Goal: Information Seeking & Learning: Find specific fact

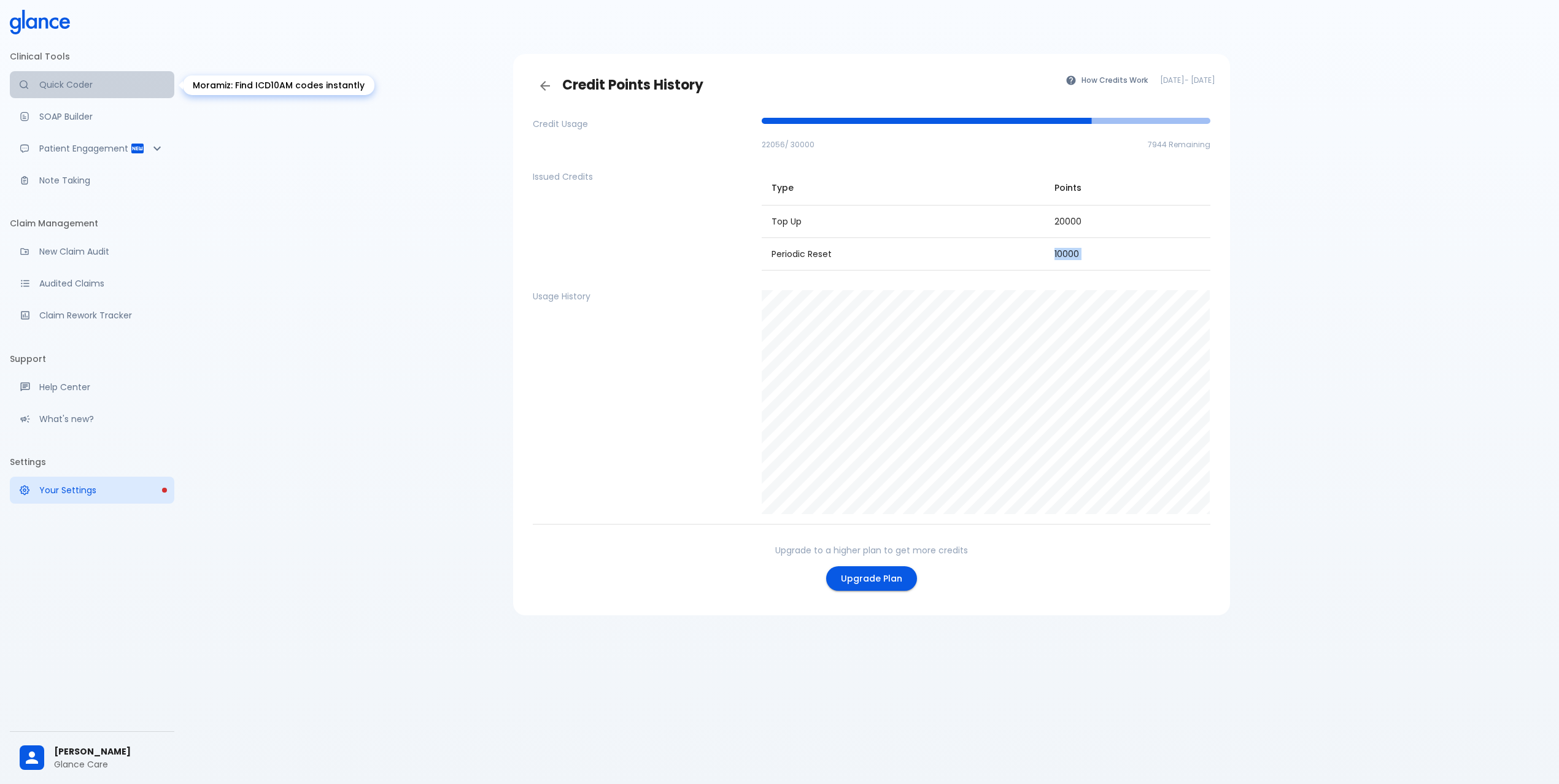
click at [52, 77] on link "Quick Coder" at bounding box center [92, 84] width 165 height 27
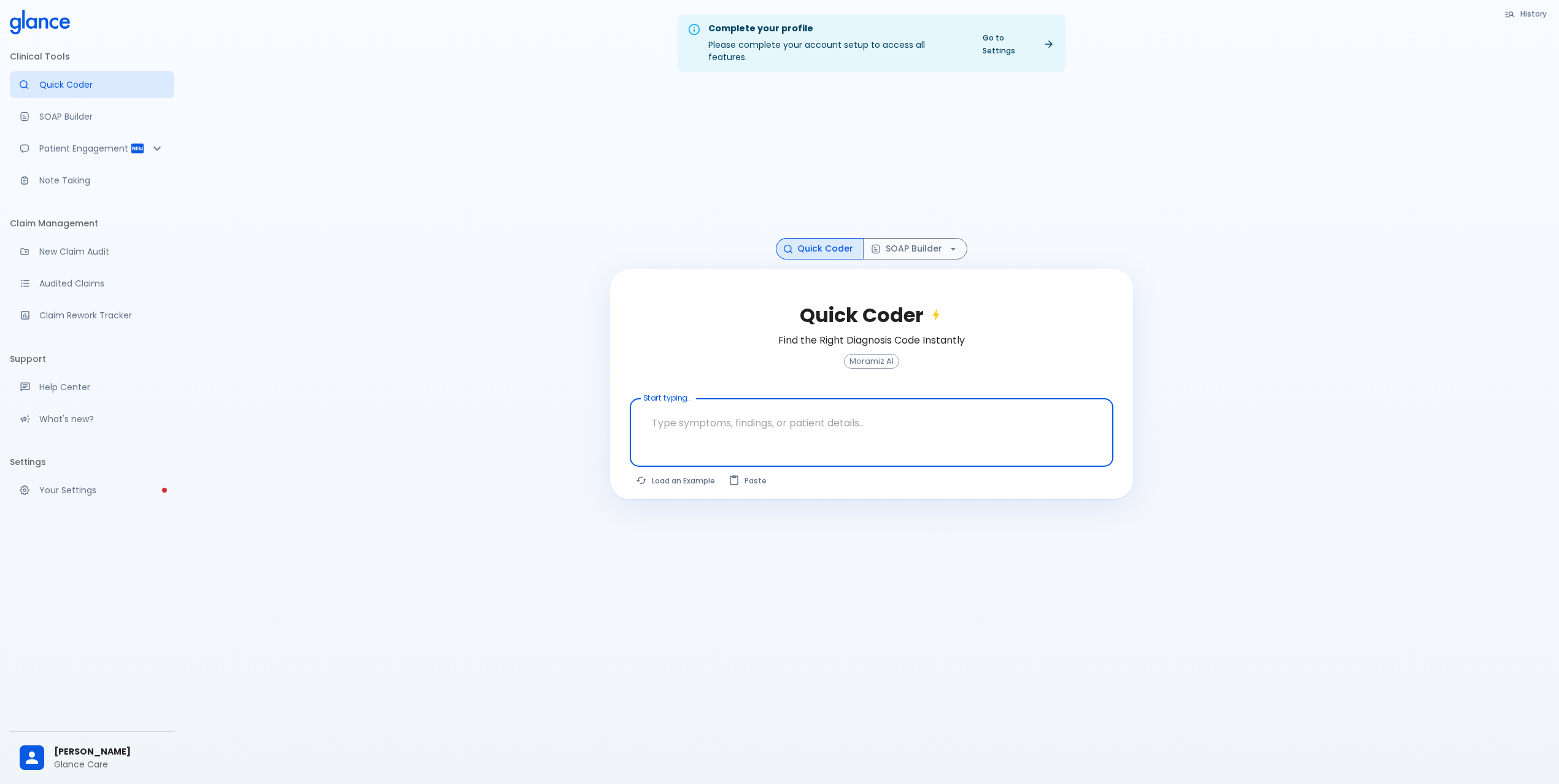
click at [775, 415] on textarea at bounding box center [871, 422] width 466 height 39
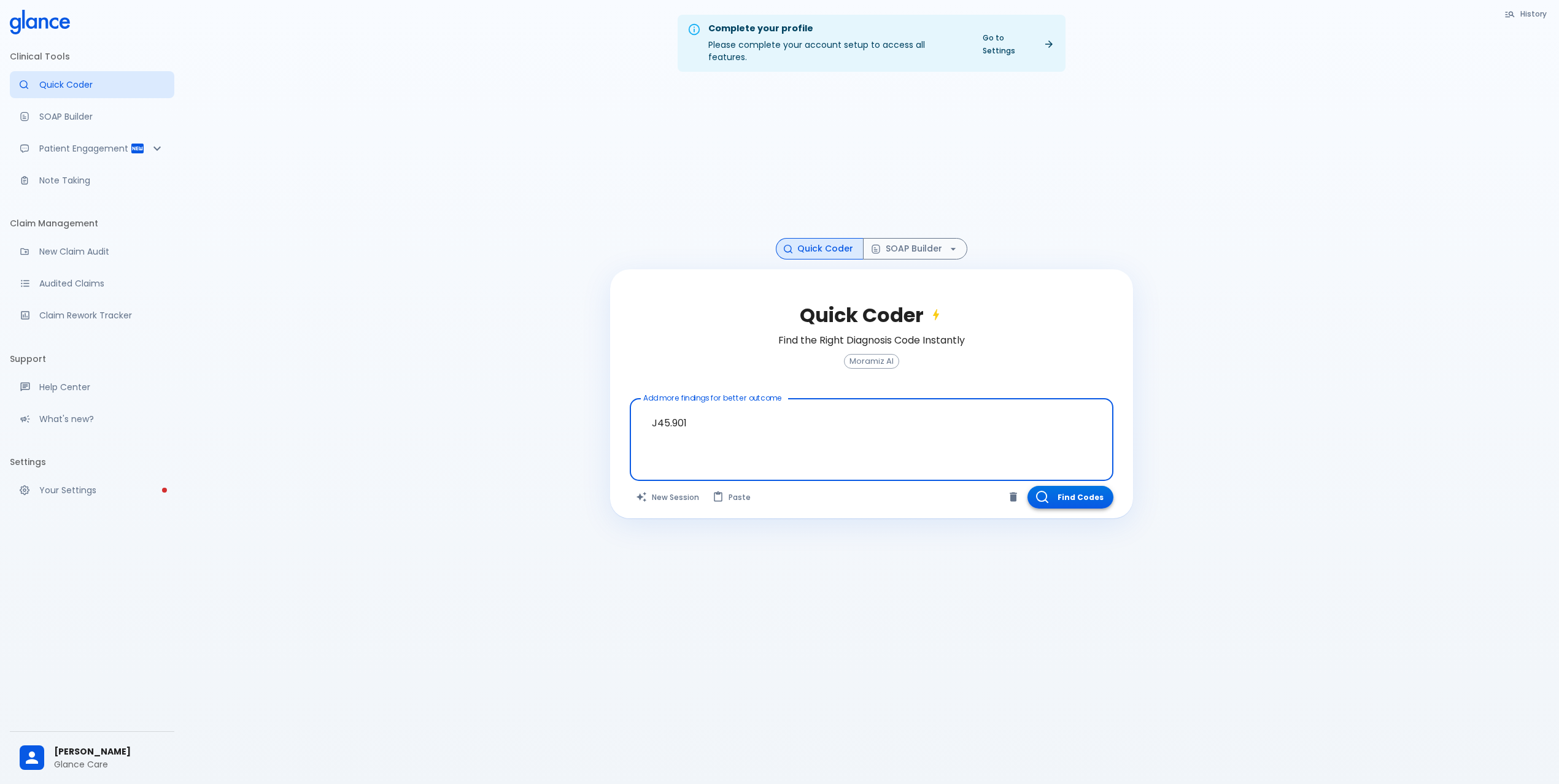
type textarea "J45.901"
click at [1072, 486] on button "Find Codes" at bounding box center [1070, 497] width 86 height 23
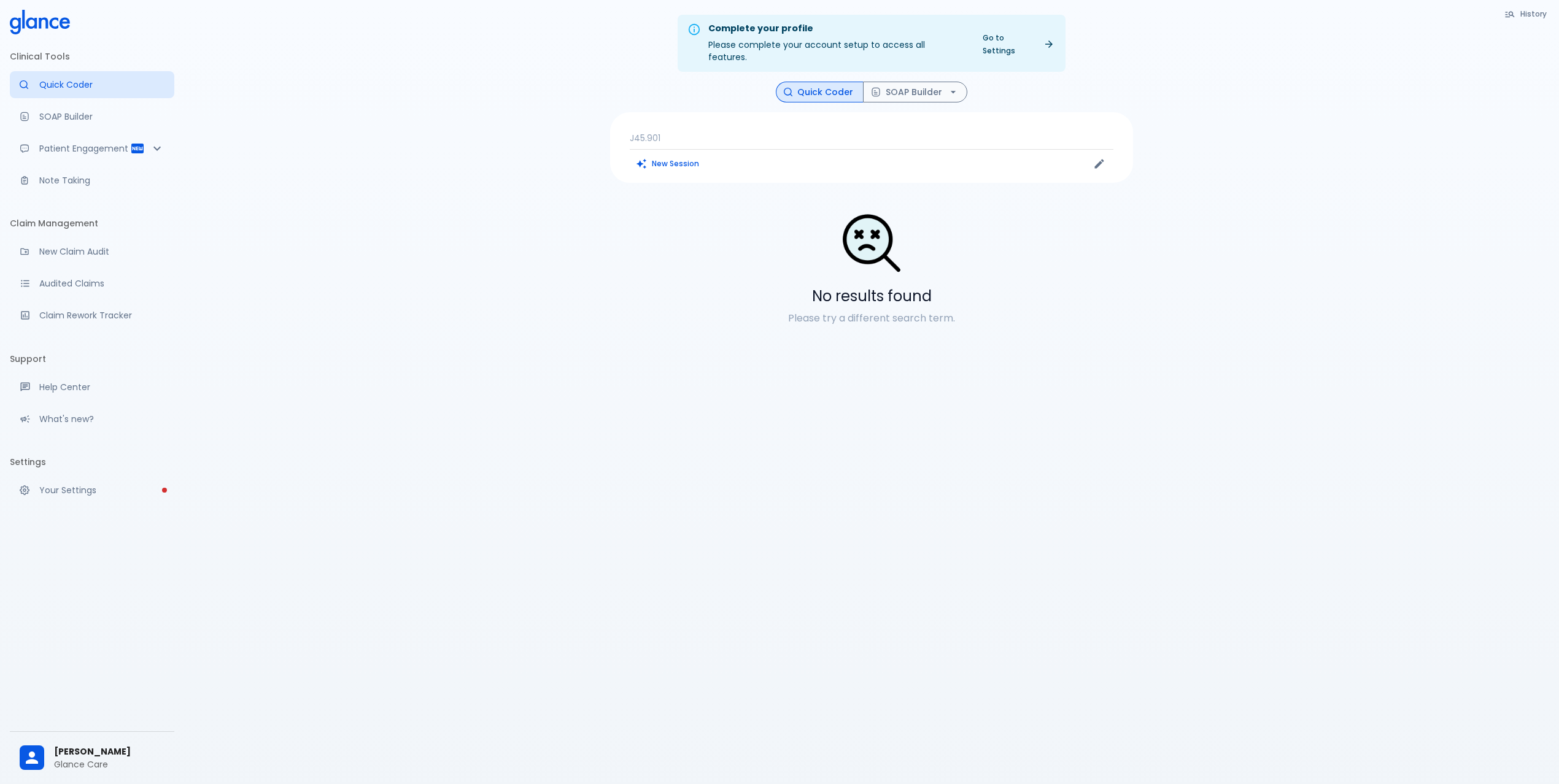
click at [702, 132] on p "J45.901" at bounding box center [871, 138] width 484 height 12
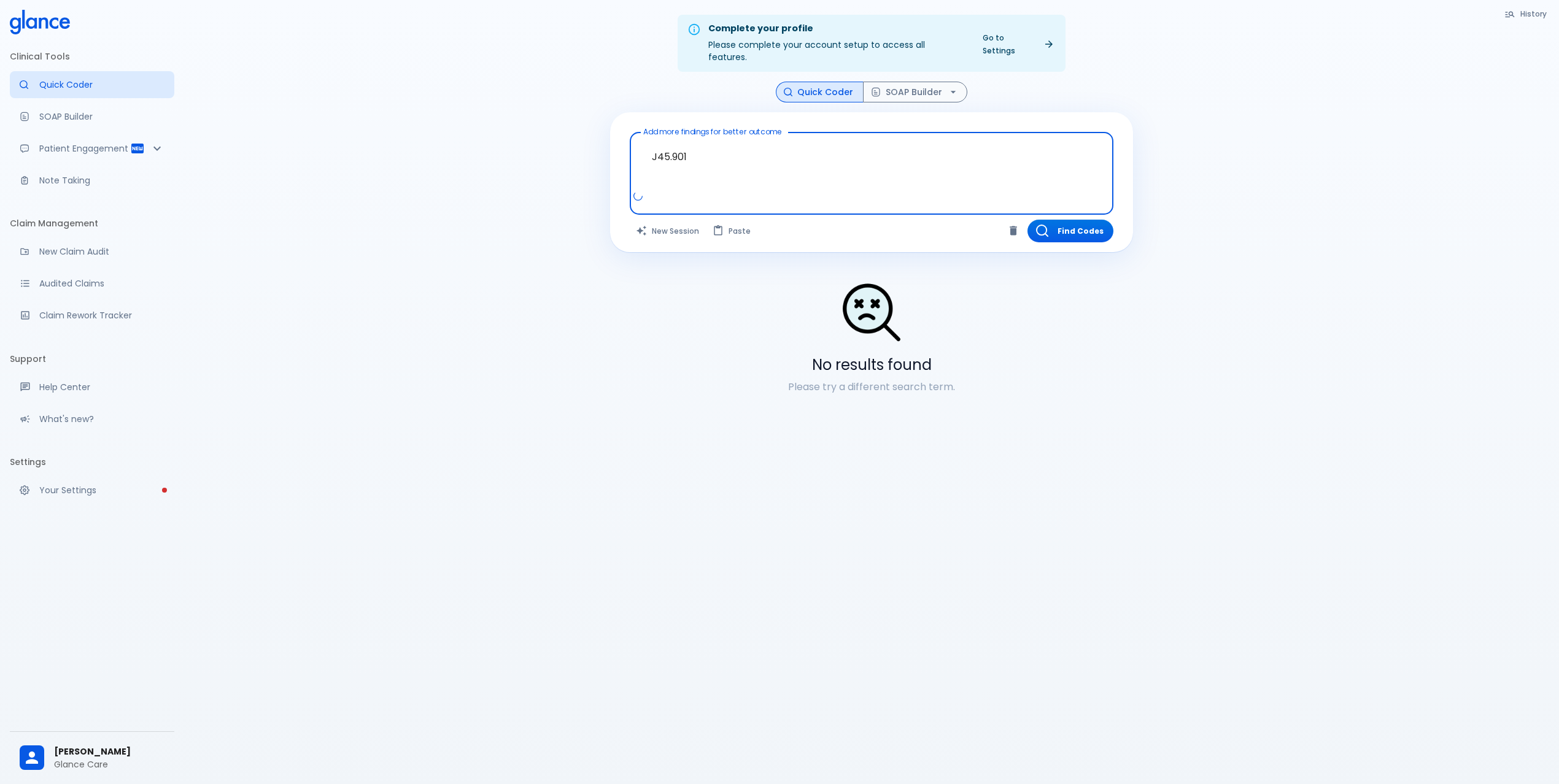
click at [742, 148] on textarea "J45.901" at bounding box center [871, 164] width 466 height 53
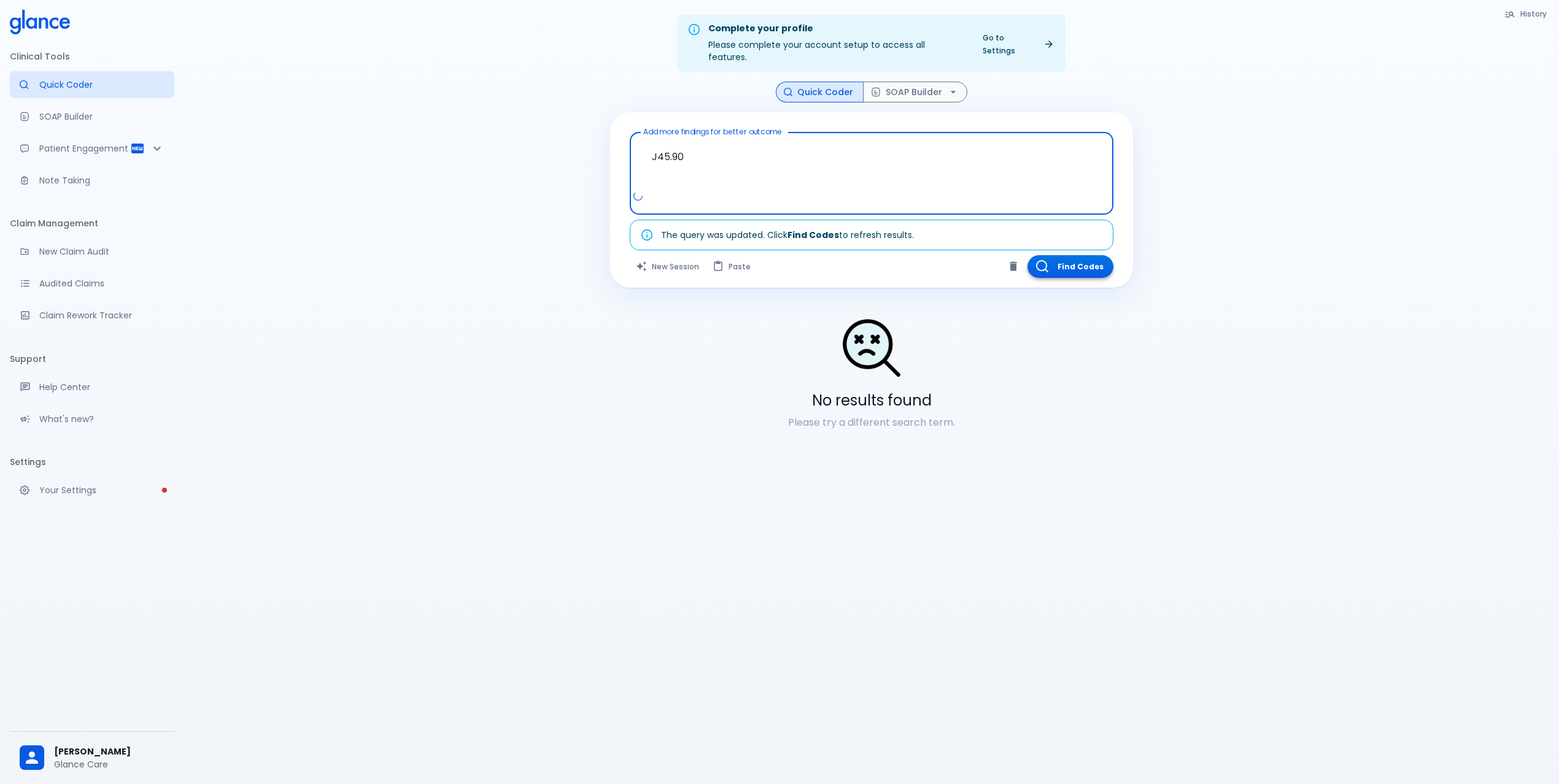
type textarea "J45.90"
click at [1085, 255] on button "Find Codes" at bounding box center [1070, 266] width 86 height 23
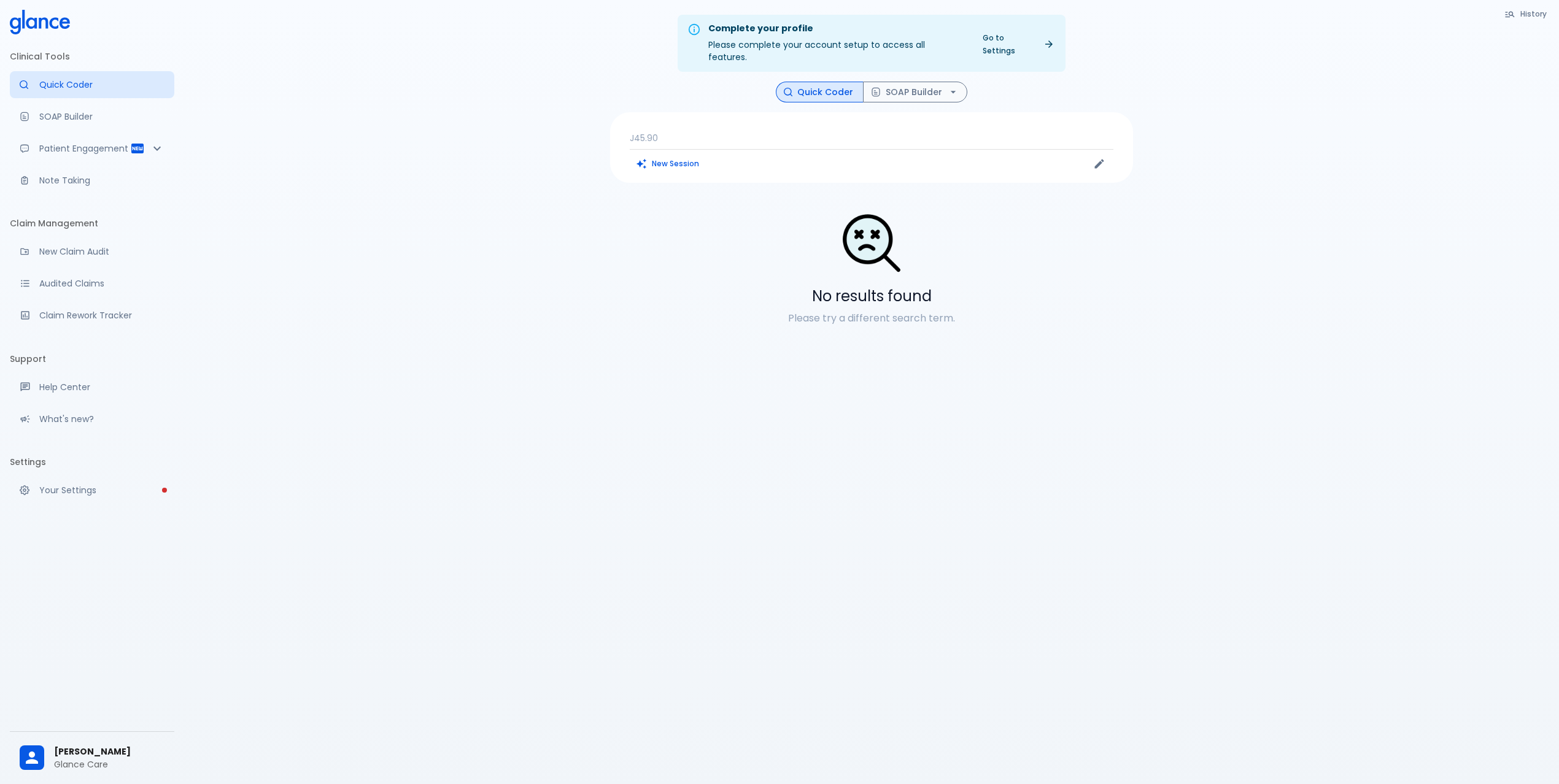
click at [712, 132] on p "J45.90" at bounding box center [871, 138] width 484 height 12
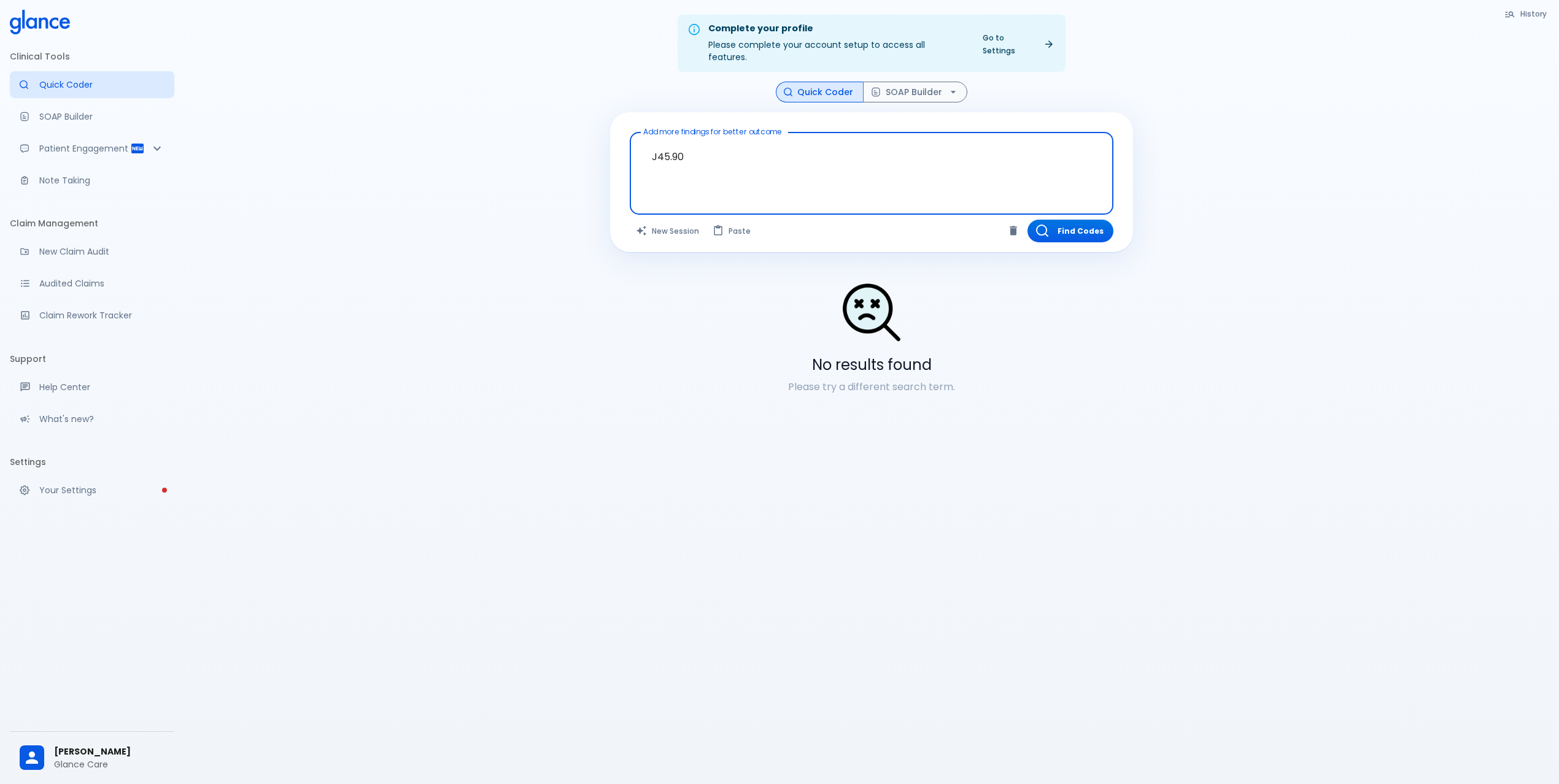
click at [705, 141] on textarea "J45.90" at bounding box center [871, 164] width 466 height 53
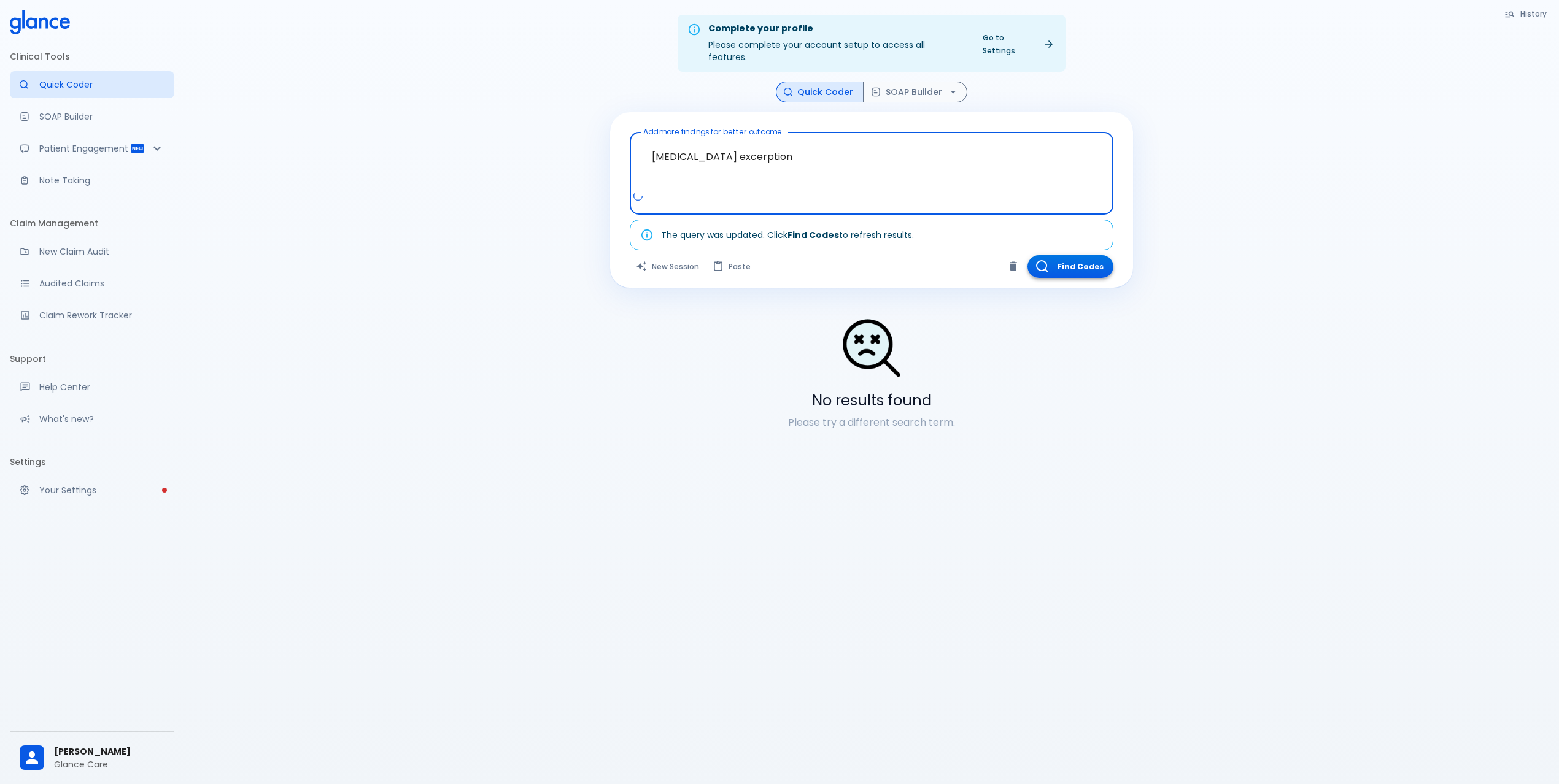
type textarea "asthma excerption"
click at [1064, 263] on button "Find Codes" at bounding box center [1070, 266] width 86 height 23
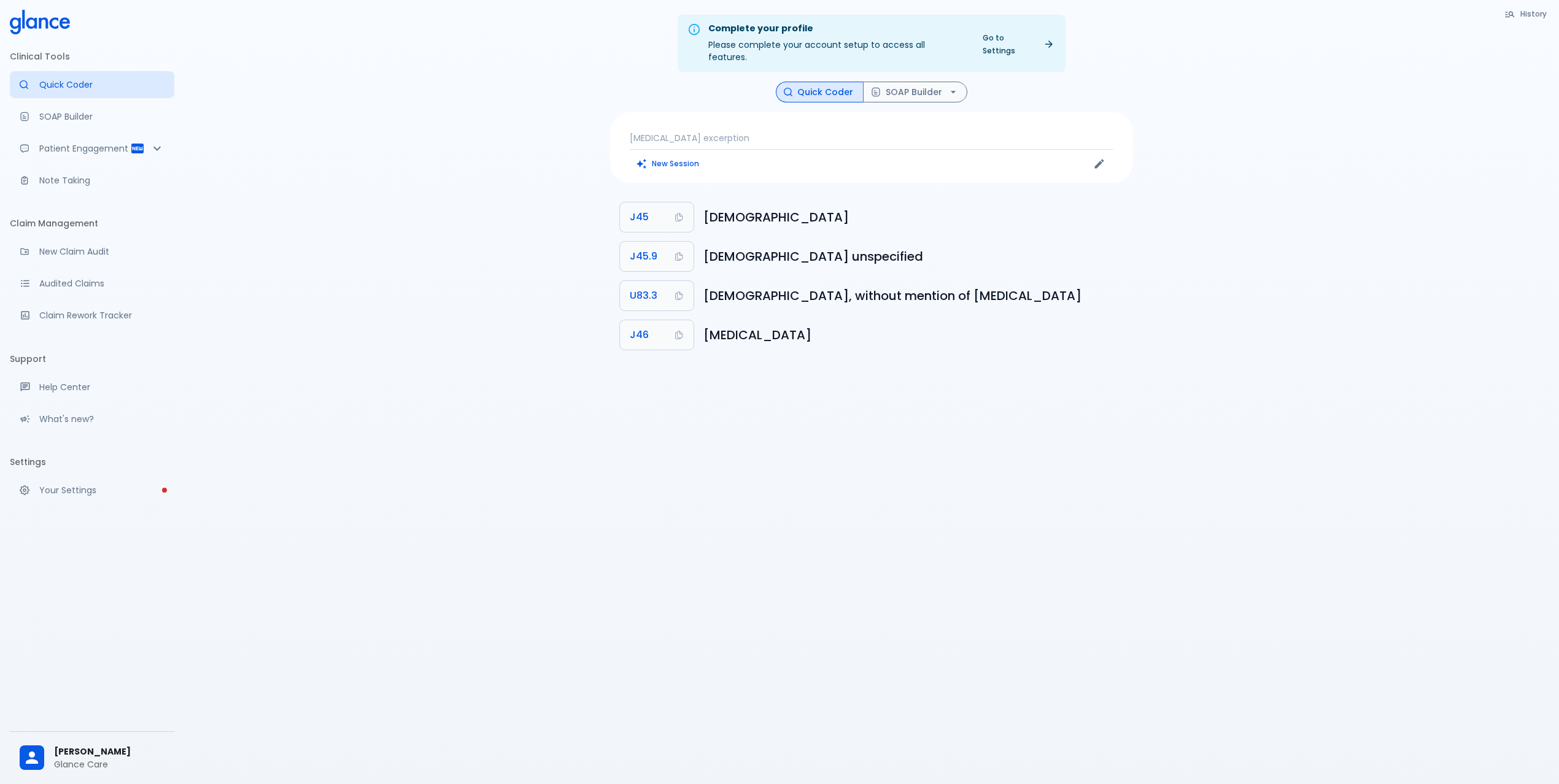
click at [757, 132] on p "asthma excerption" at bounding box center [871, 138] width 484 height 12
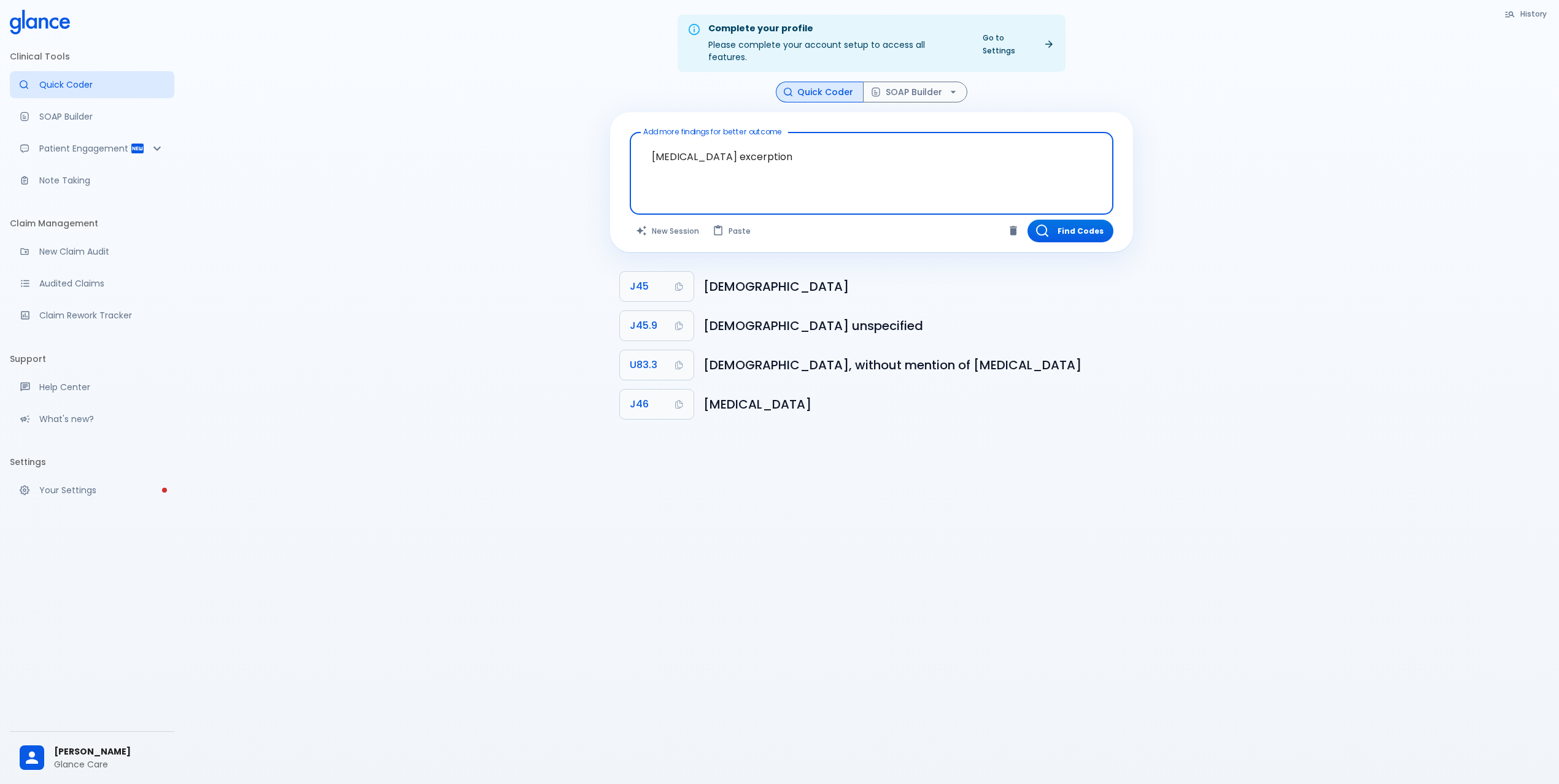
click at [743, 138] on textarea "asthma excerption" at bounding box center [871, 164] width 466 height 53
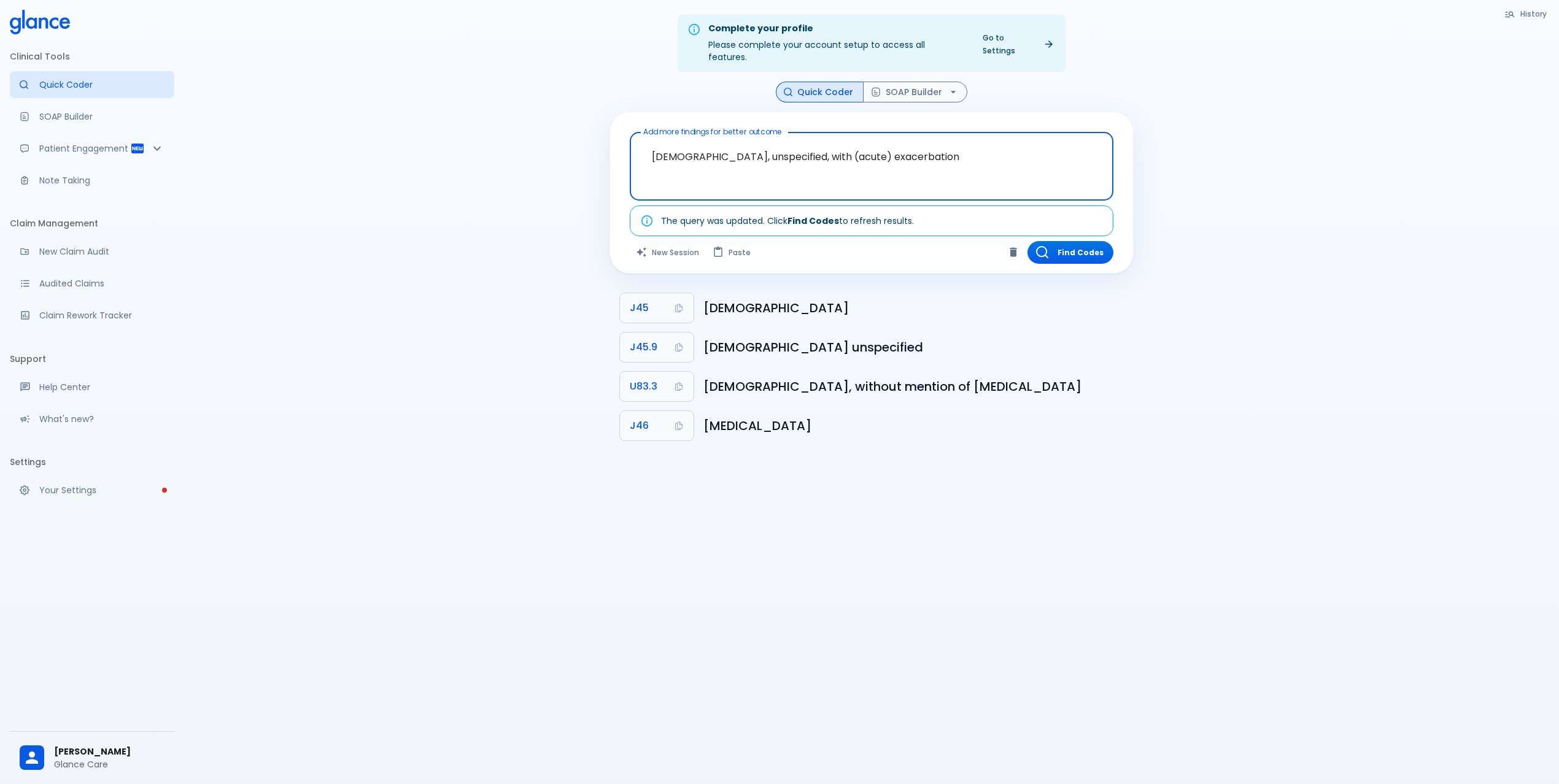
click at [718, 144] on textarea "Asthma, unspecified, with (acute) exacerbation" at bounding box center [871, 157] width 466 height 39
type textarea "[DEMOGRAPHIC_DATA] with (acute) exacerbation"
click at [1090, 241] on button "Find Codes" at bounding box center [1070, 253] width 86 height 23
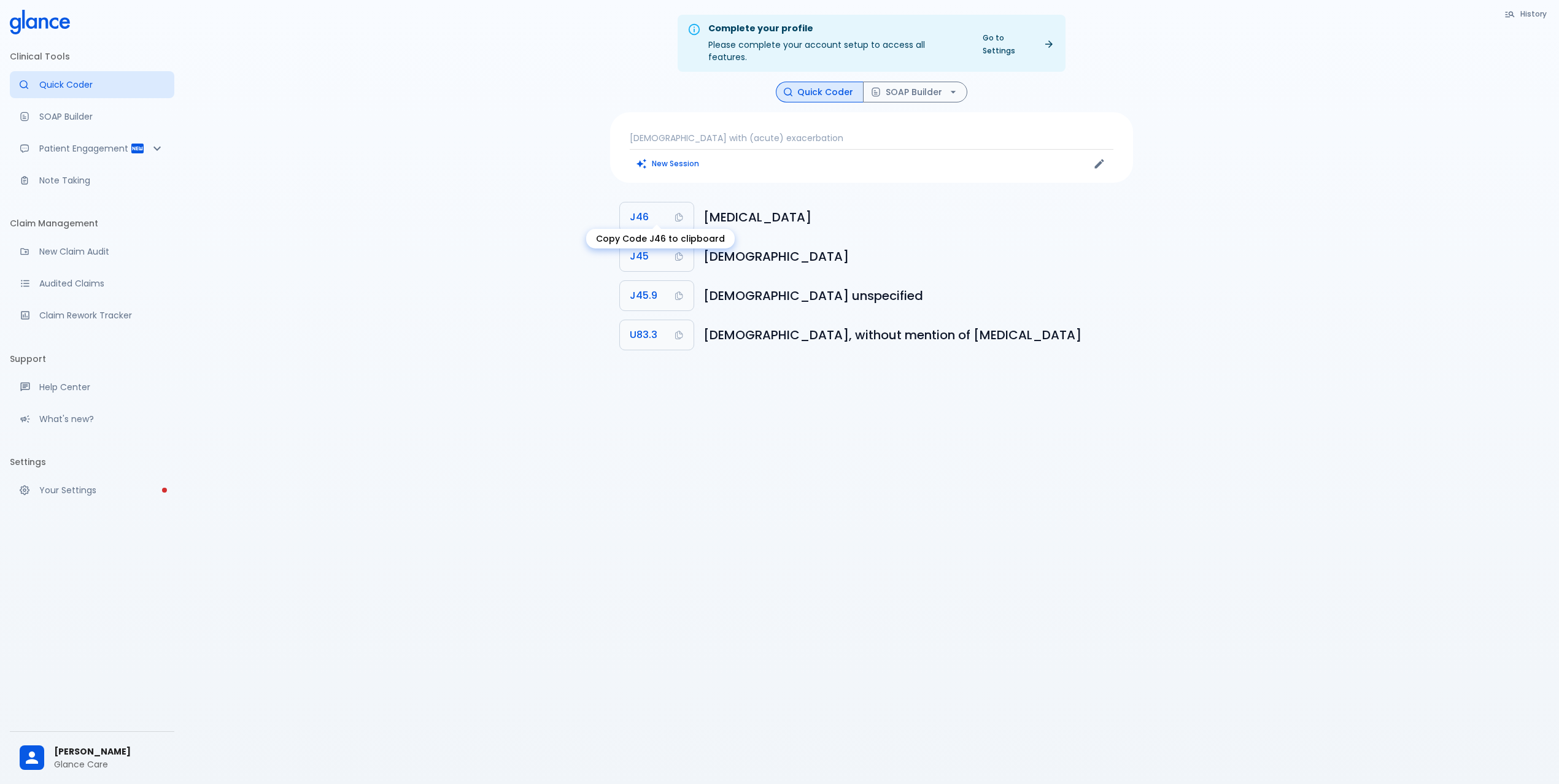
click at [653, 204] on button "J46" at bounding box center [657, 217] width 74 height 30
click at [804, 207] on h6 "[MEDICAL_DATA]" at bounding box center [912, 217] width 420 height 20
click at [644, 214] on button "J46" at bounding box center [657, 217] width 74 height 30
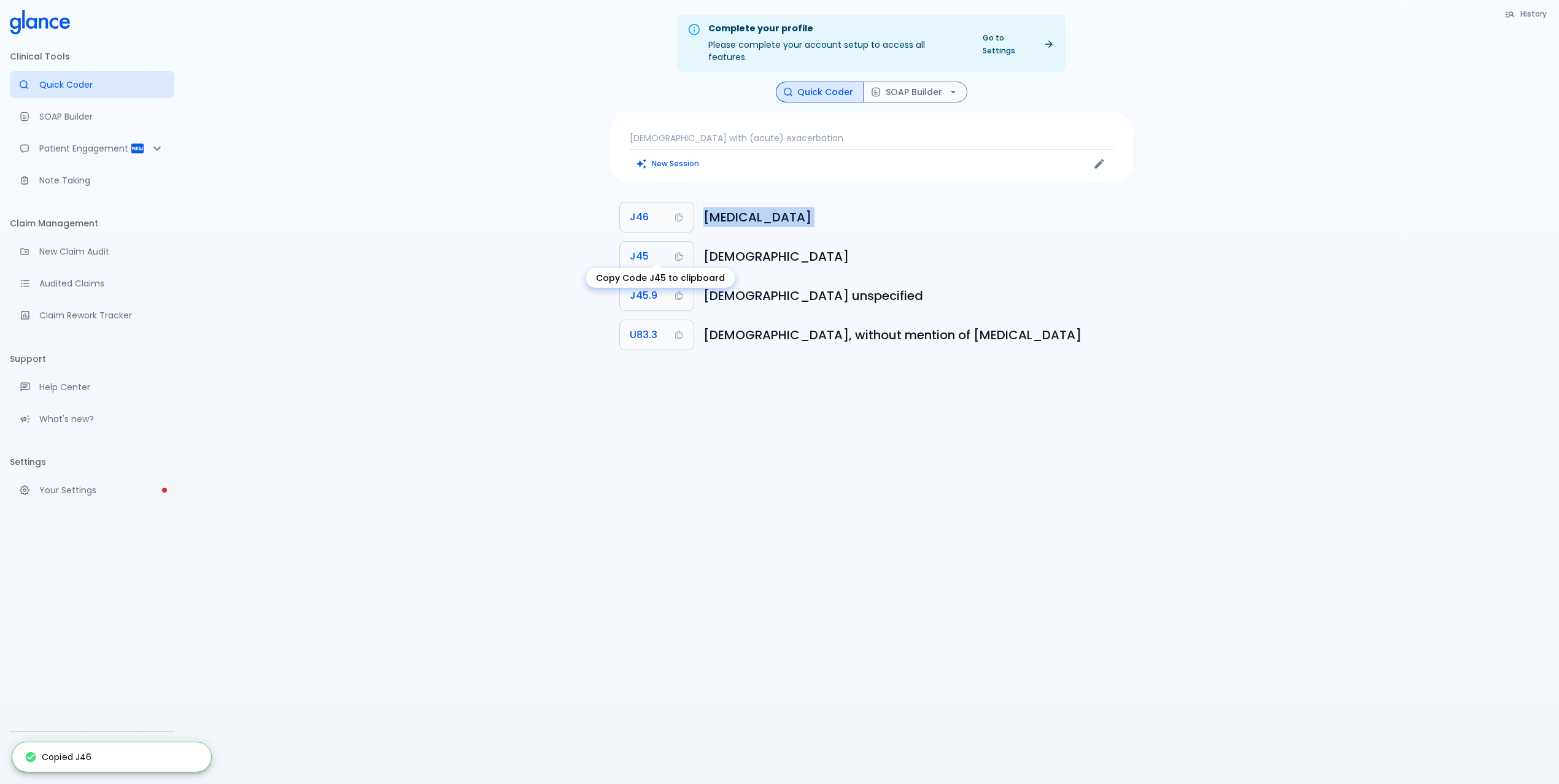
click at [644, 248] on span "J45" at bounding box center [639, 257] width 19 height 18
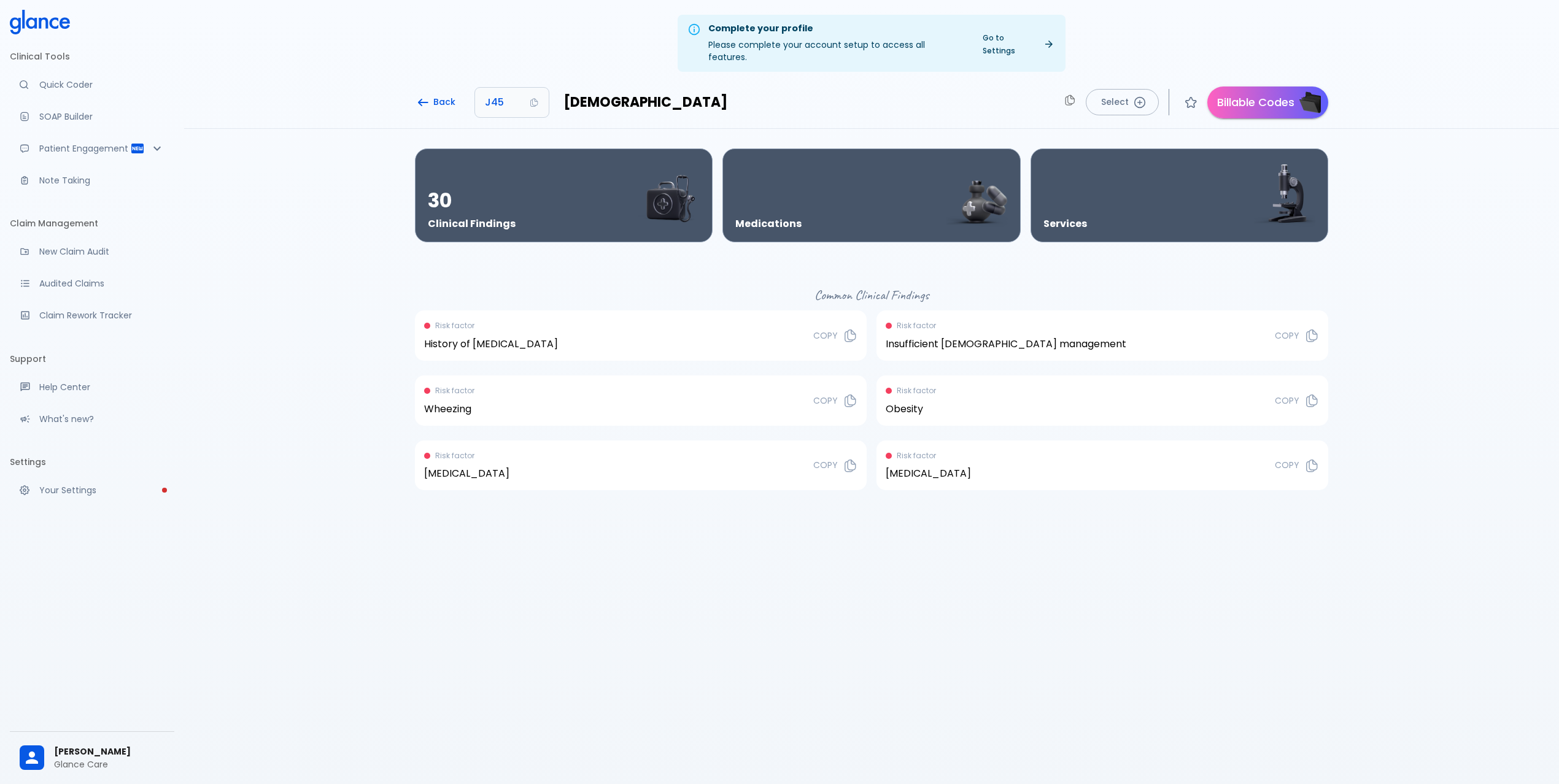
click at [1267, 81] on div "Back J45 [MEDICAL_DATA] Select Billable Codes" at bounding box center [871, 105] width 1375 height 47
click at [1265, 90] on button "Billable Codes" at bounding box center [1267, 103] width 121 height 32
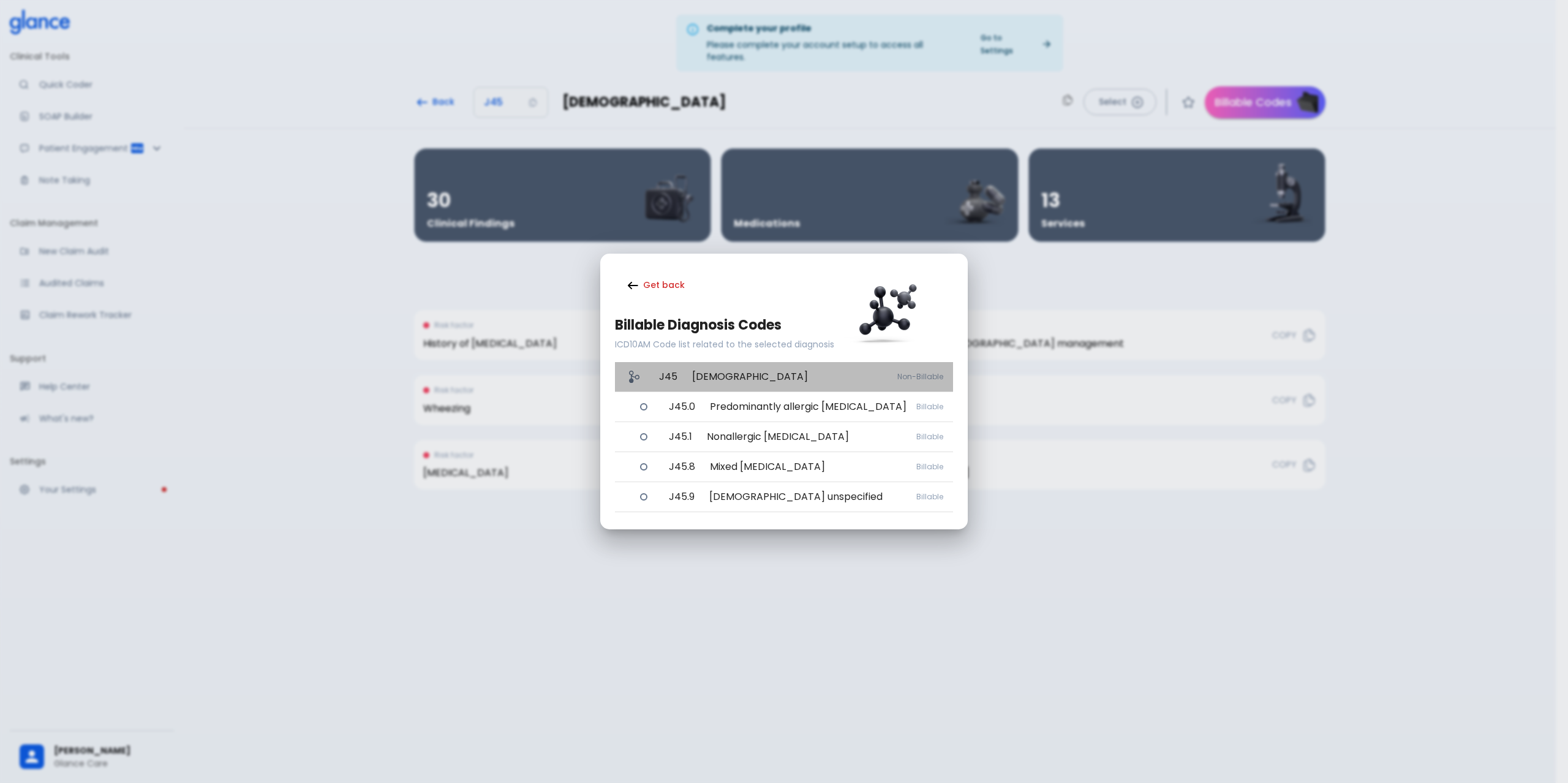
click at [672, 383] on p "J45" at bounding box center [668, 376] width 18 height 14
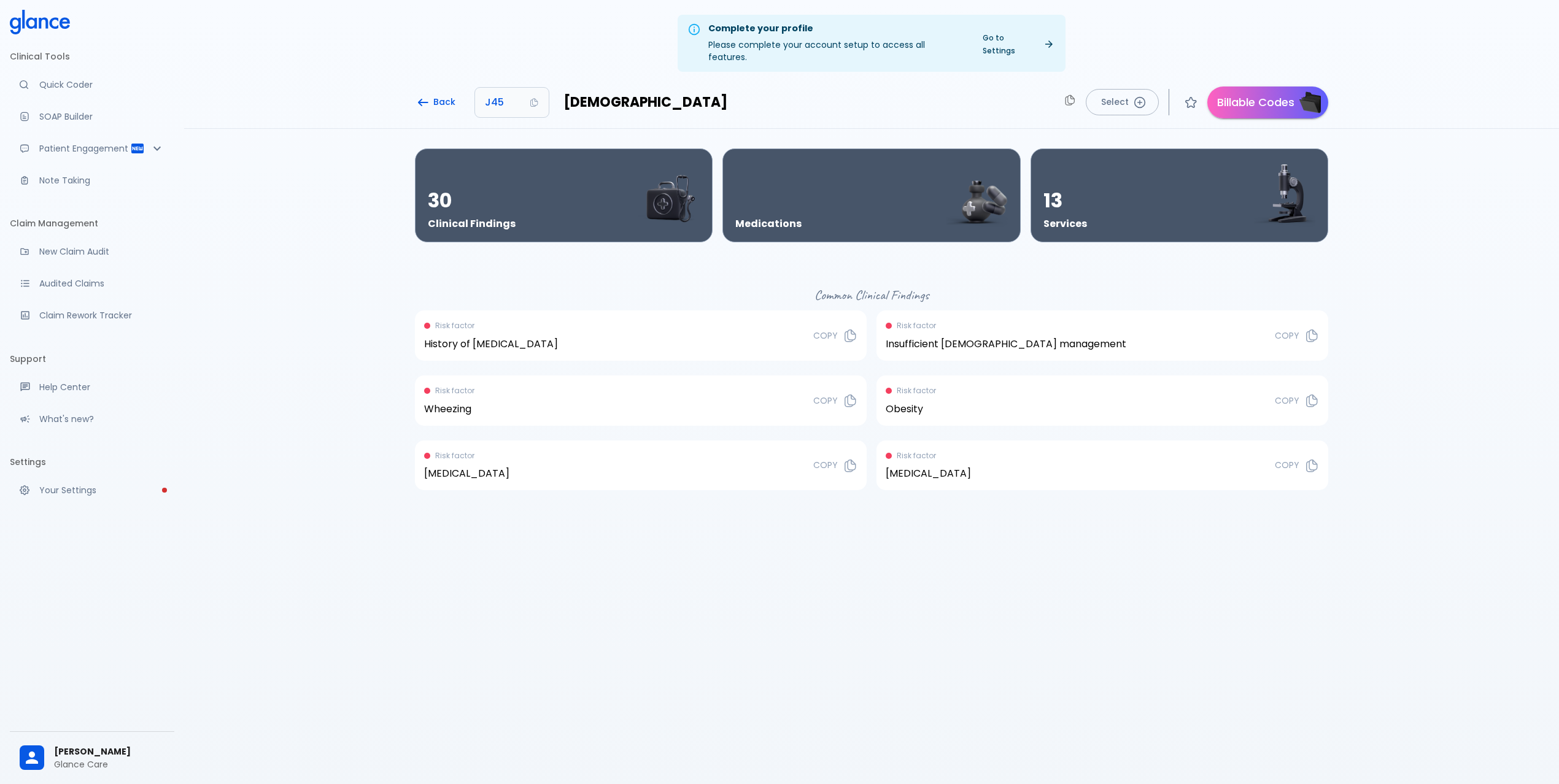
click at [426, 98] on icon "button" at bounding box center [423, 102] width 11 height 8
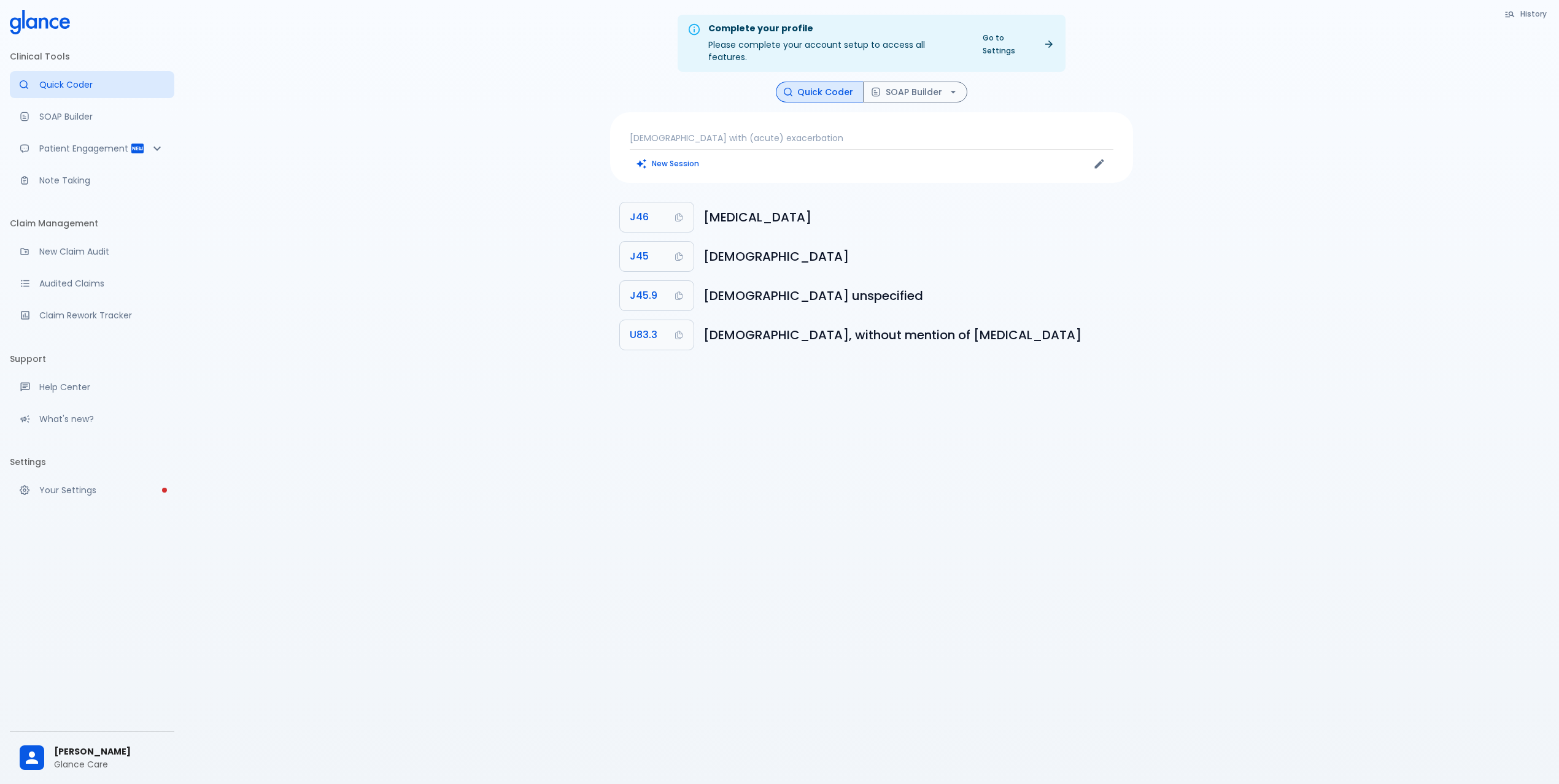
click at [776, 132] on p "[DEMOGRAPHIC_DATA] with (acute) exacerbation" at bounding box center [871, 138] width 484 height 12
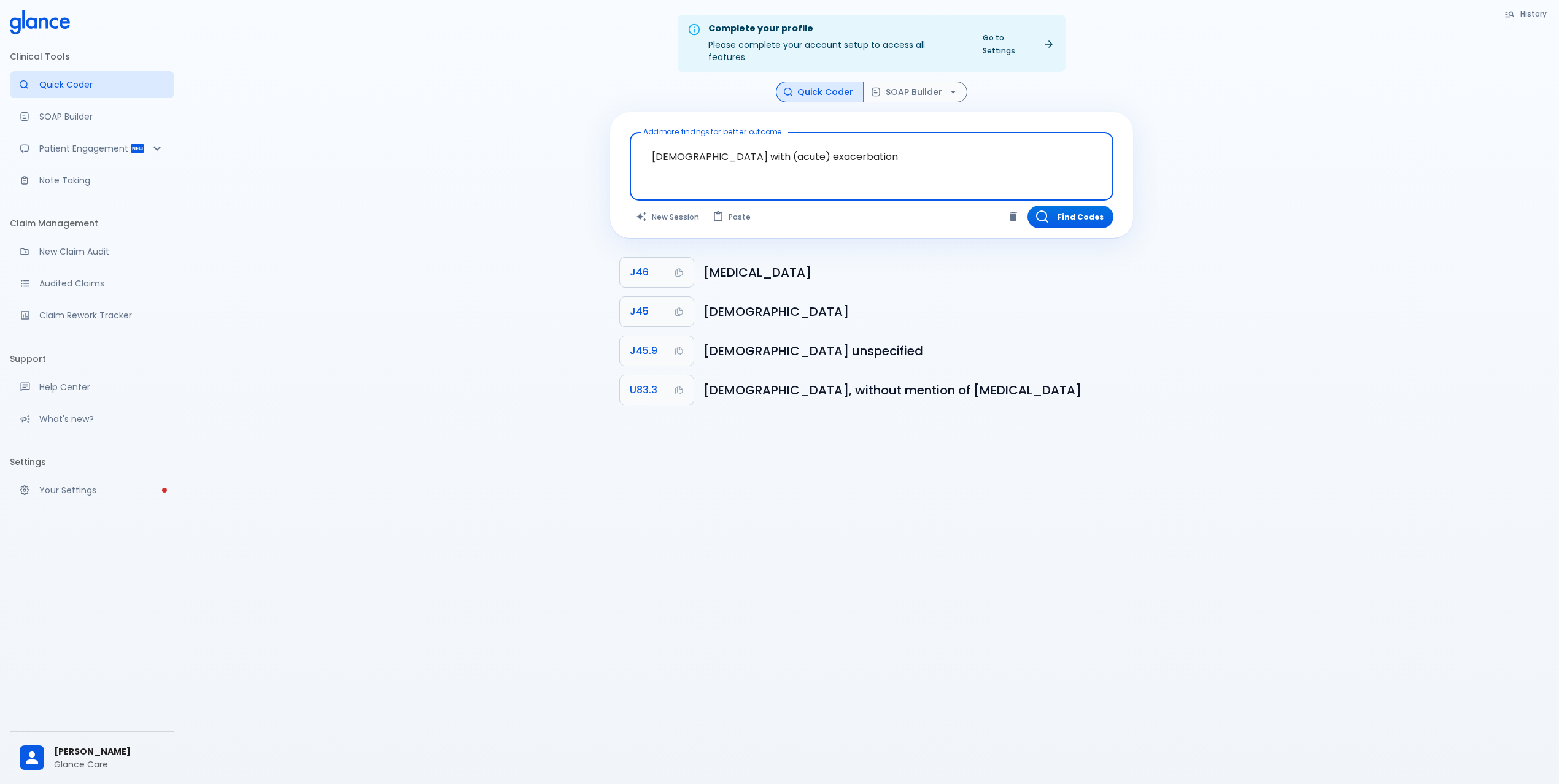
click at [842, 141] on textarea "[DEMOGRAPHIC_DATA] with (acute) exacerbation" at bounding box center [871, 157] width 466 height 39
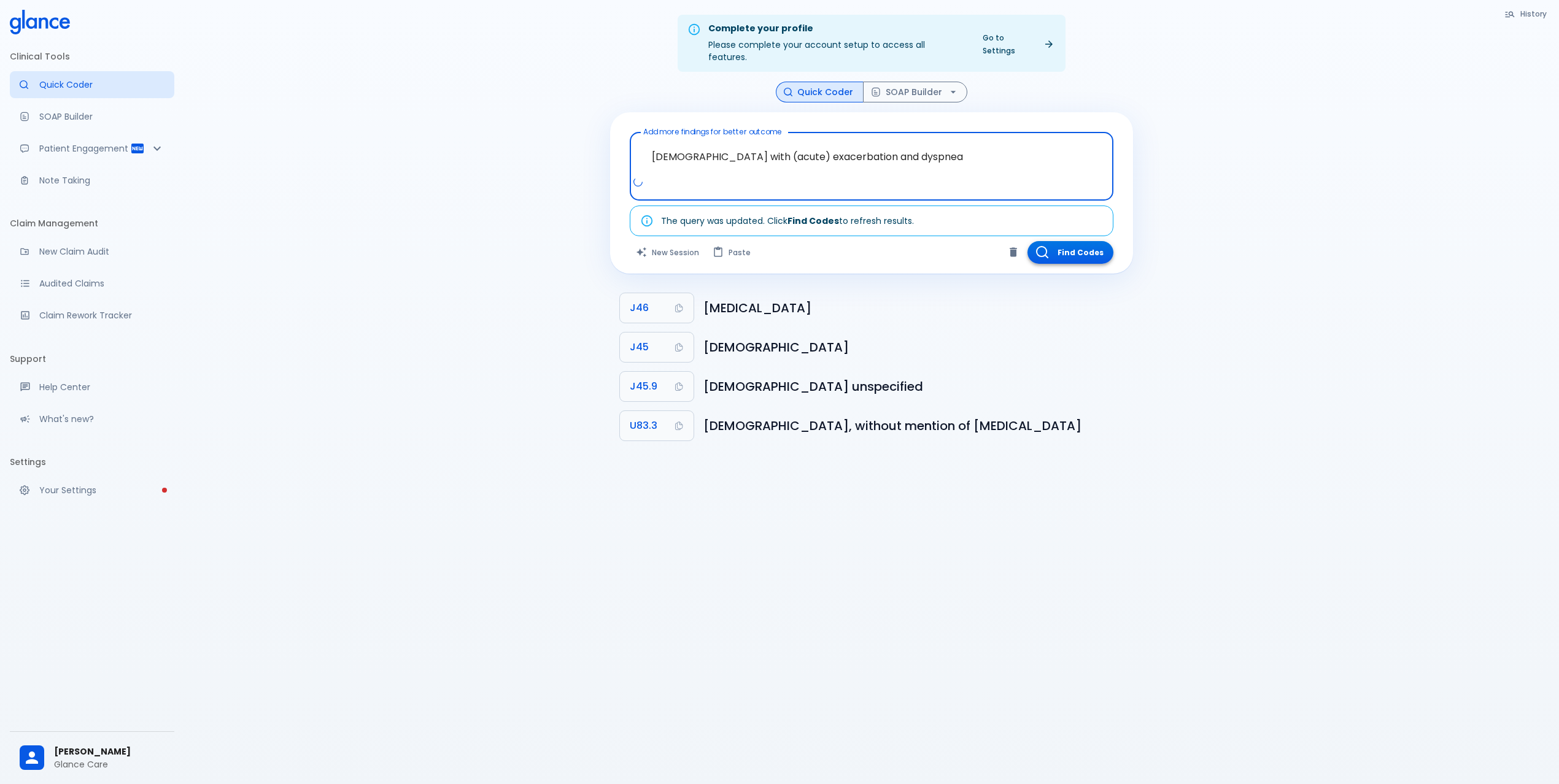
type textarea "[DEMOGRAPHIC_DATA] with (acute) exacerbation and dyspnea"
click at [1080, 241] on button "Find Codes" at bounding box center [1070, 253] width 86 height 23
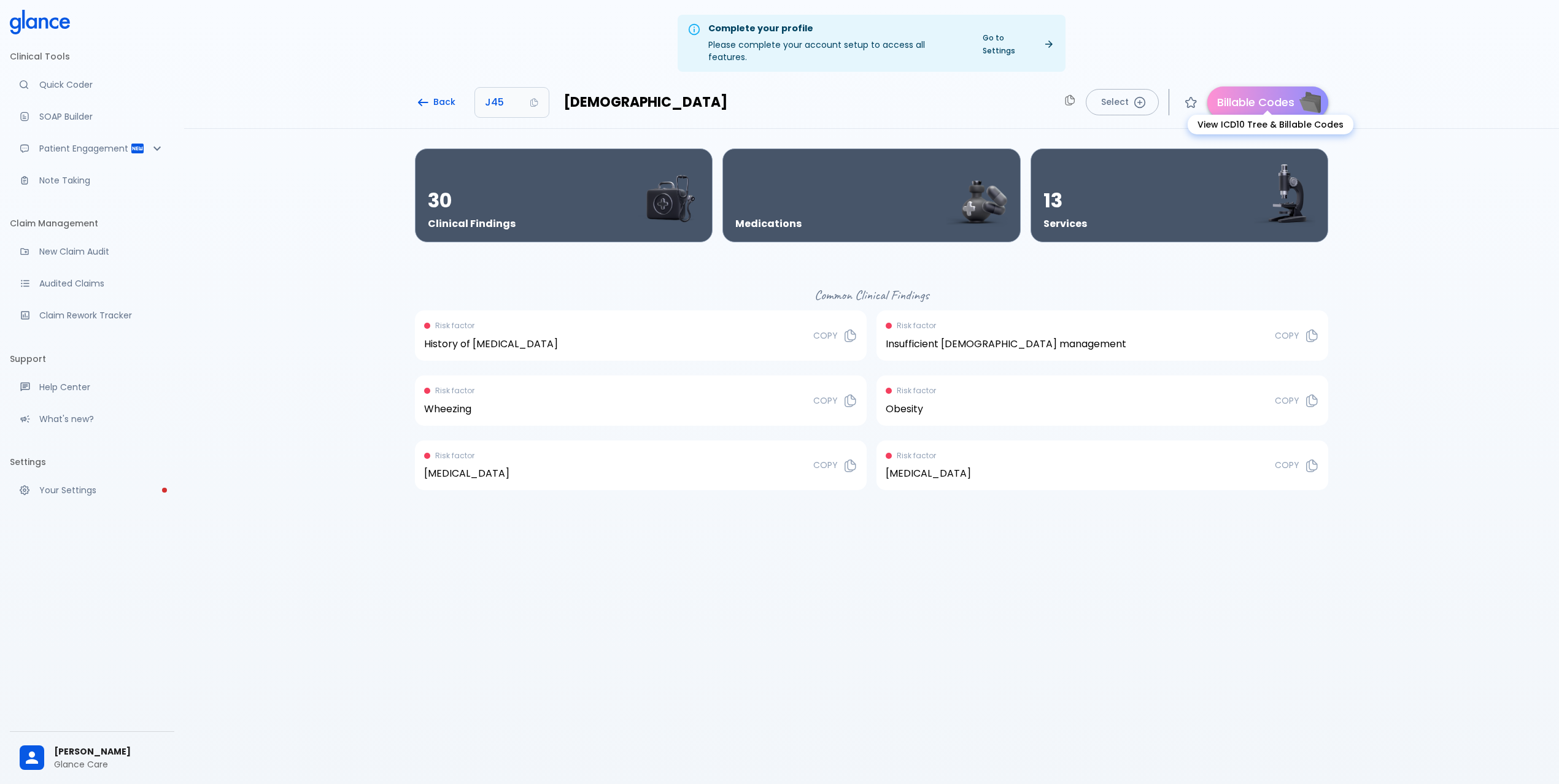
click at [1276, 96] on button "Billable Codes" at bounding box center [1267, 103] width 121 height 32
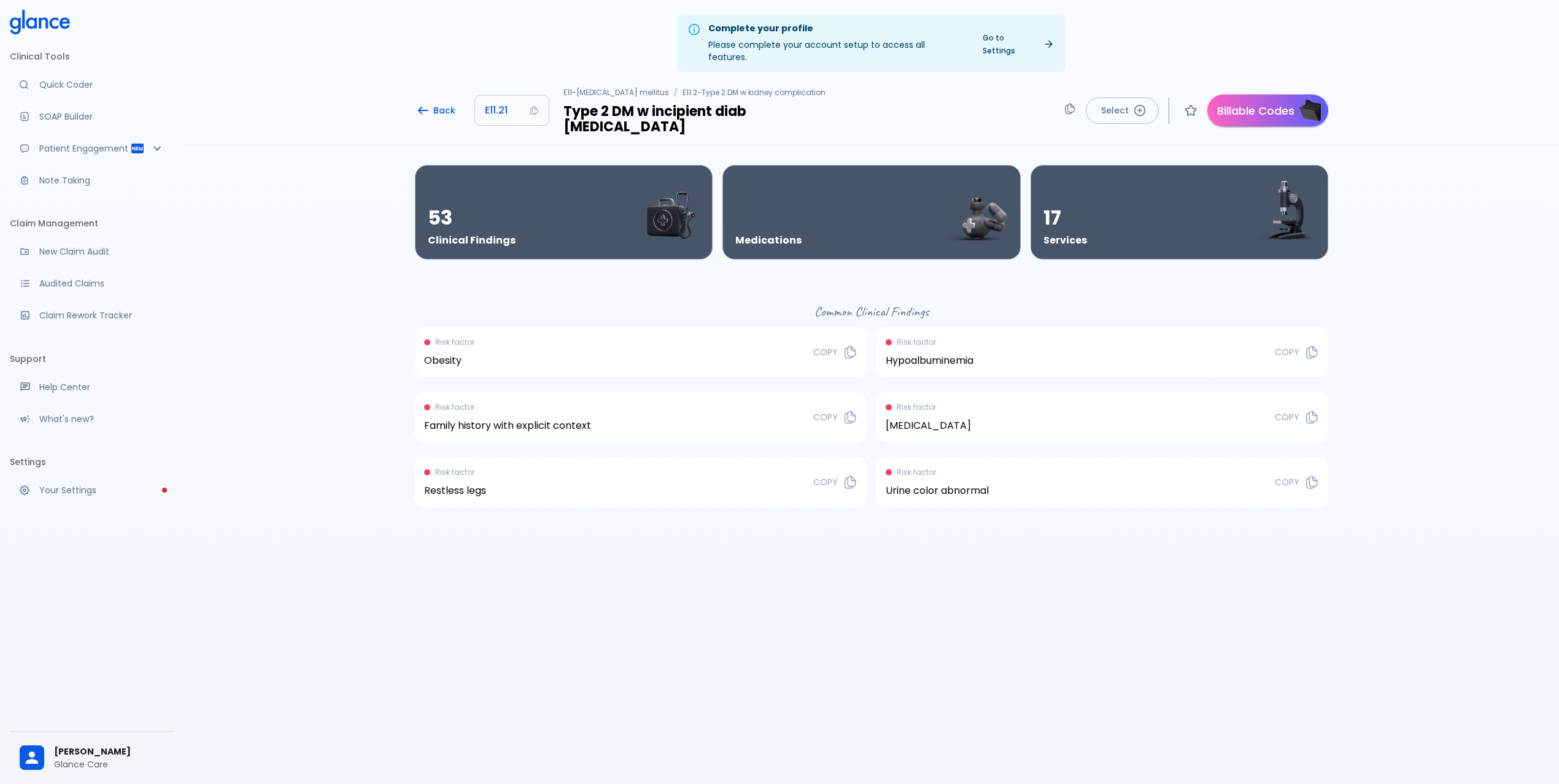
click at [1400, 199] on div "Back E11.21 E11 - Type 2 diabetes mellitus / E11.2 - Type 2 DM w kidney complic…" at bounding box center [871, 297] width 1355 height 431
click at [1280, 94] on button "Billable Codes" at bounding box center [1267, 110] width 121 height 32
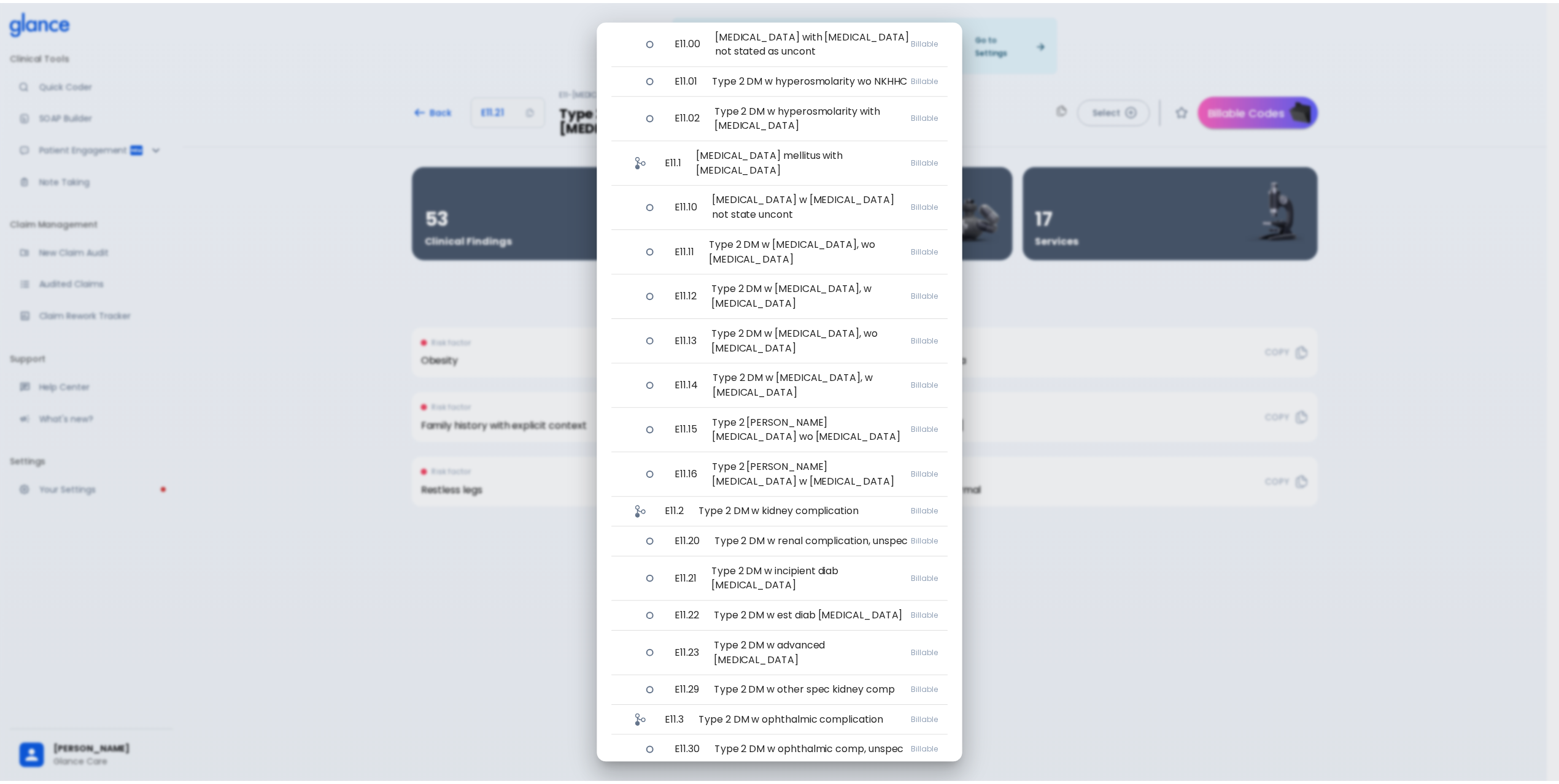
scroll to position [245, 0]
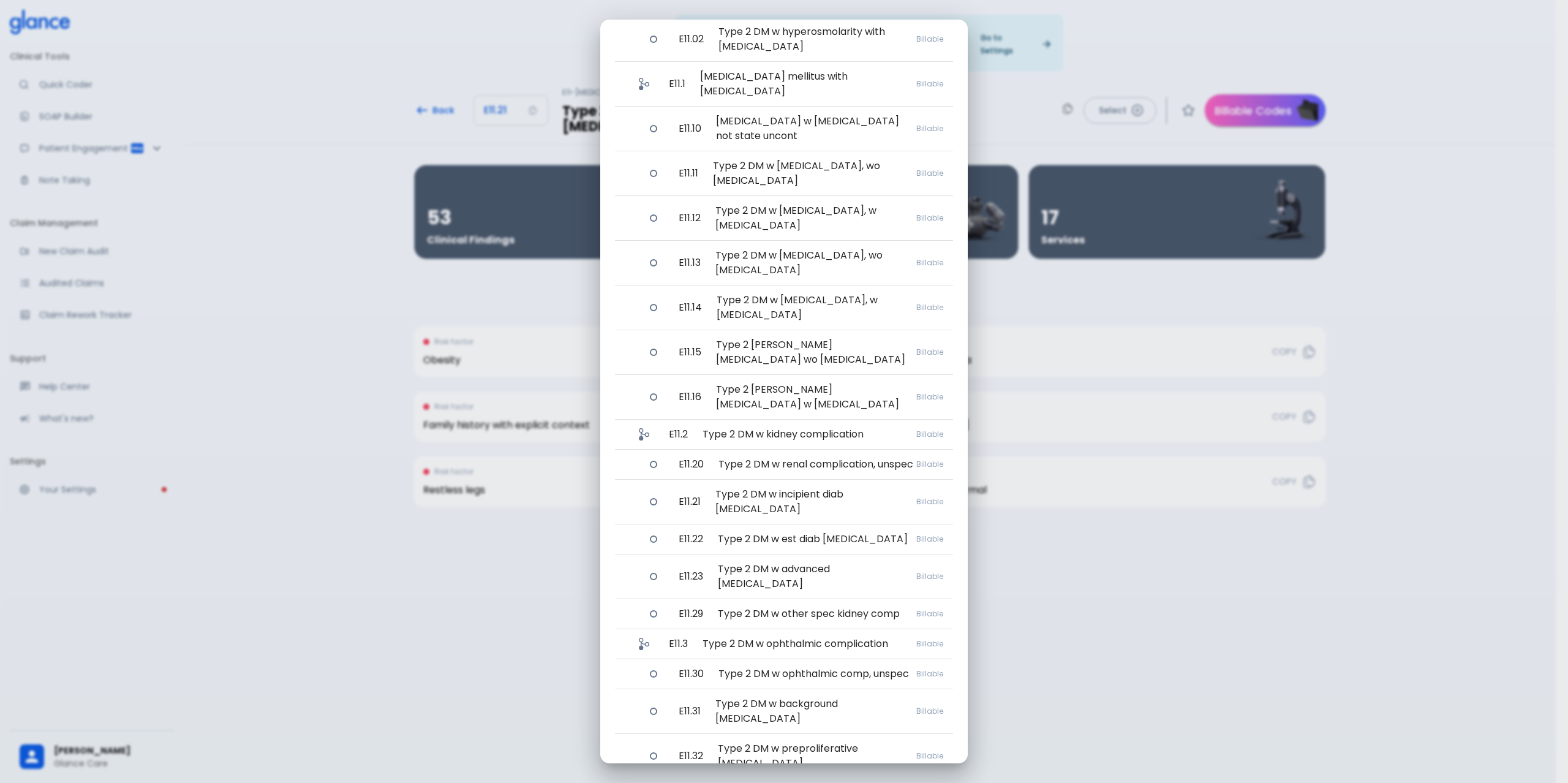
click at [518, 594] on div "Get back Billable Diagnosis Codes ICD10AM Code list related to the selected dia…" at bounding box center [784, 392] width 1568 height 783
